Goal: Check status: Check status

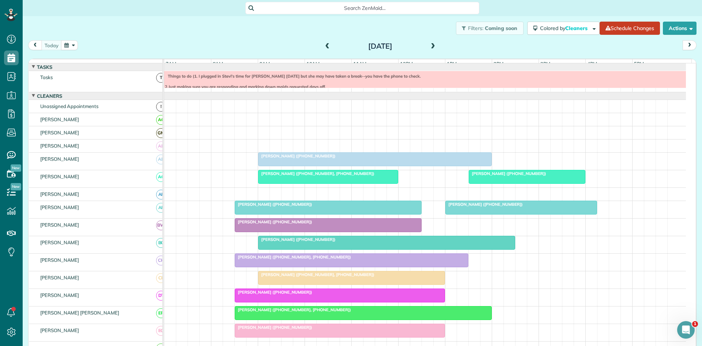
scroll to position [3, 3]
click at [287, 242] on span "[PERSON_NAME] ([PHONE_NUMBER])" at bounding box center [297, 239] width 78 height 5
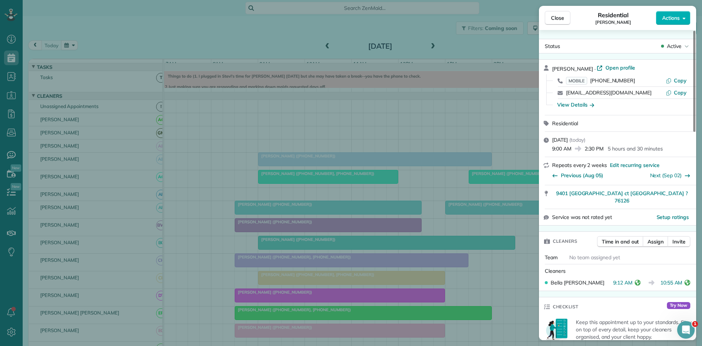
drag, startPoint x: 294, startPoint y: 132, endPoint x: 298, endPoint y: 150, distance: 18.7
click at [294, 134] on div "Close Residential [PERSON_NAME] Actions Status Active [PERSON_NAME] · Open prof…" at bounding box center [351, 173] width 702 height 346
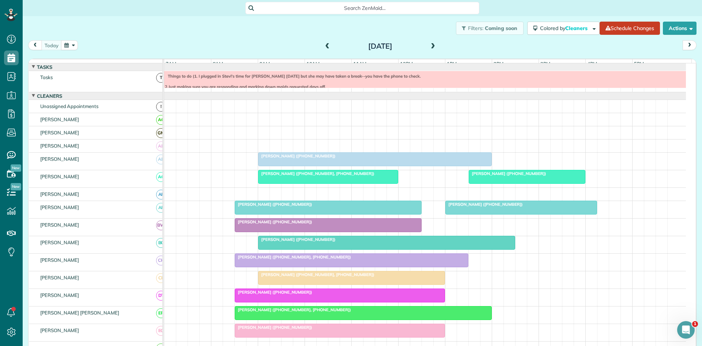
click at [429, 44] on span at bounding box center [433, 46] width 8 height 7
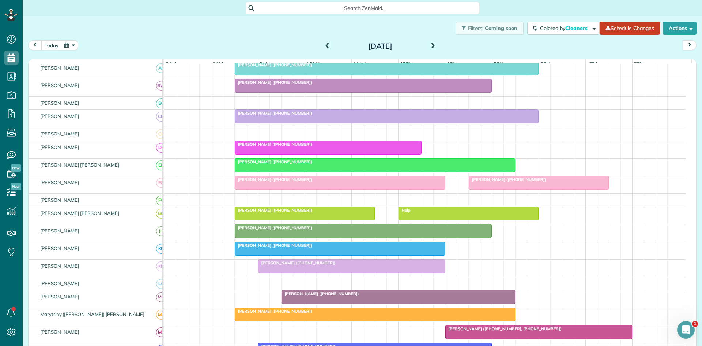
scroll to position [140, 0]
click at [455, 212] on div "Help" at bounding box center [469, 209] width 136 height 5
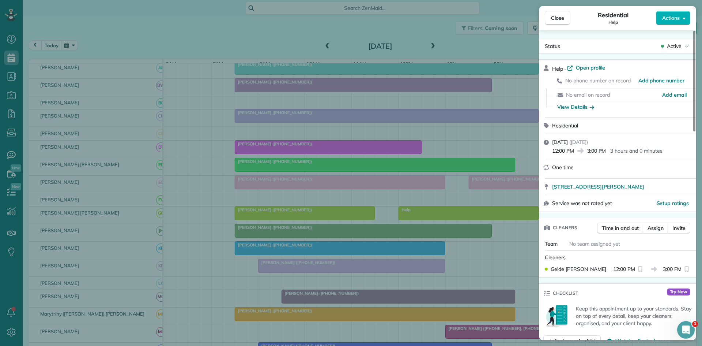
click at [345, 148] on div "Close Residential Help Actions Status Active Help · Open profile No phone numbe…" at bounding box center [351, 173] width 702 height 346
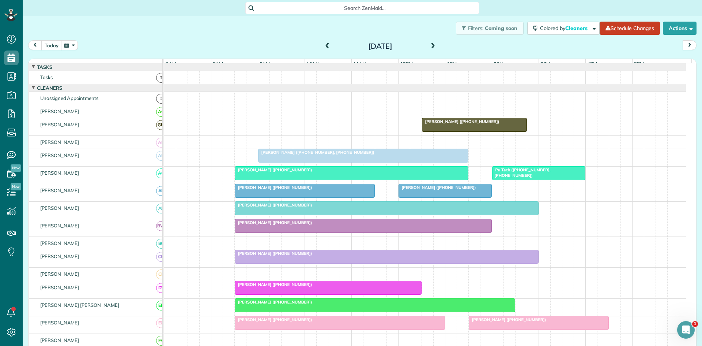
click at [432, 43] on span at bounding box center [433, 46] width 8 height 11
